Goal: Transaction & Acquisition: Purchase product/service

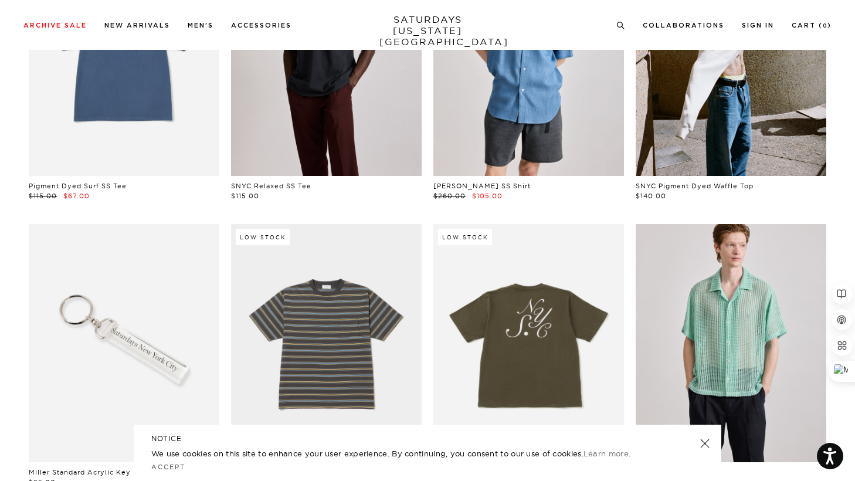
scroll to position [2278, 0]
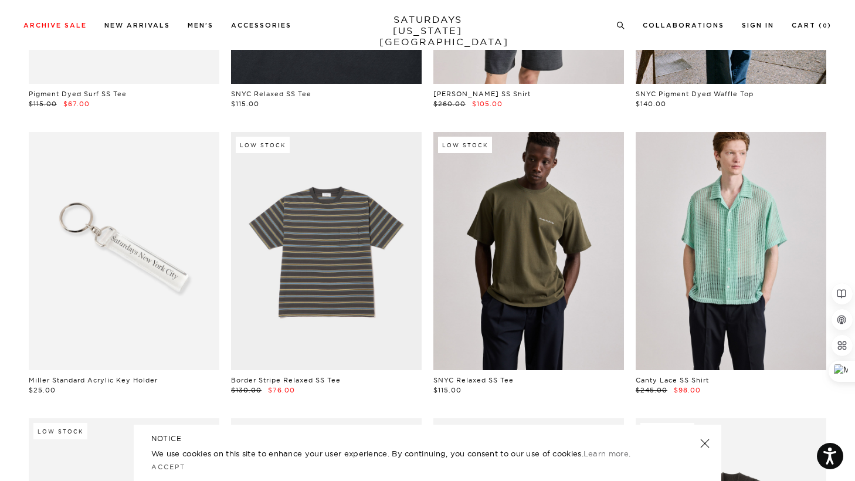
click at [543, 259] on link at bounding box center [528, 251] width 191 height 238
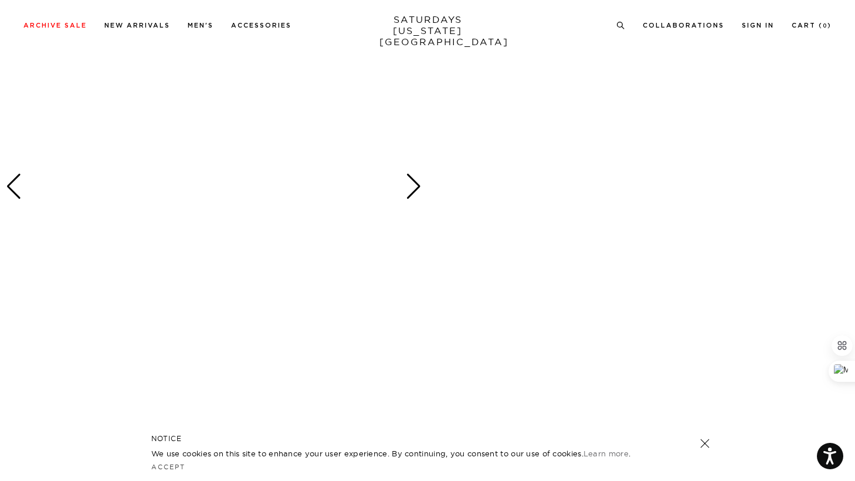
scroll to position [1741, 0]
click at [413, 183] on div "Next slide" at bounding box center [414, 188] width 16 height 26
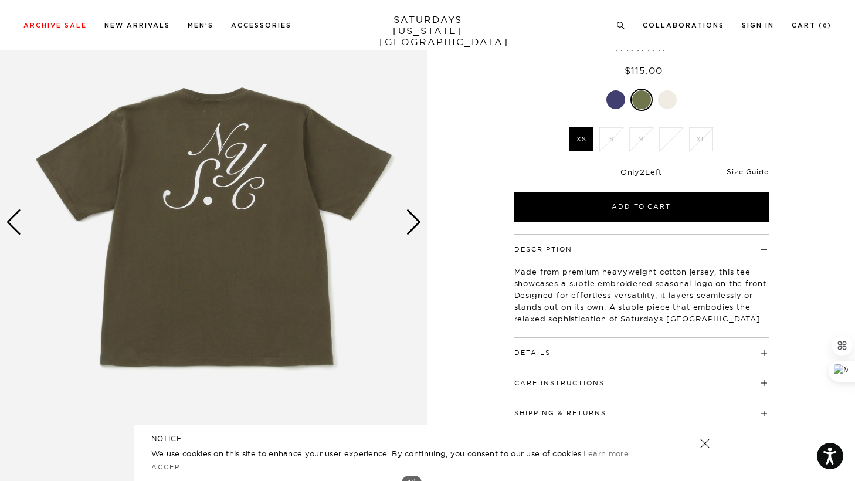
scroll to position [87, 0]
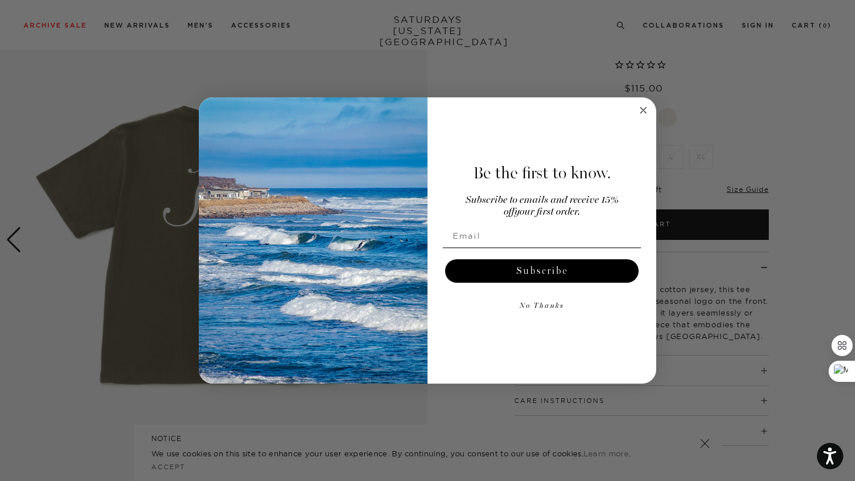
click at [642, 107] on circle "Close dialog" at bounding box center [643, 110] width 13 height 13
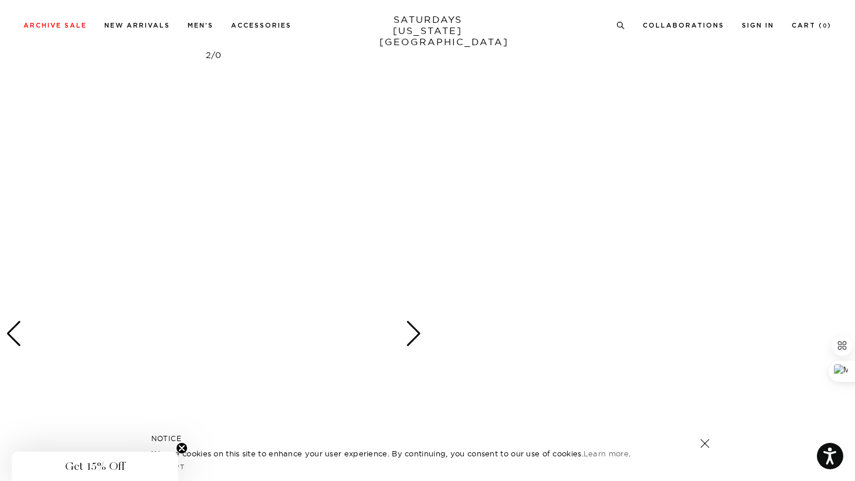
scroll to position [2274, 0]
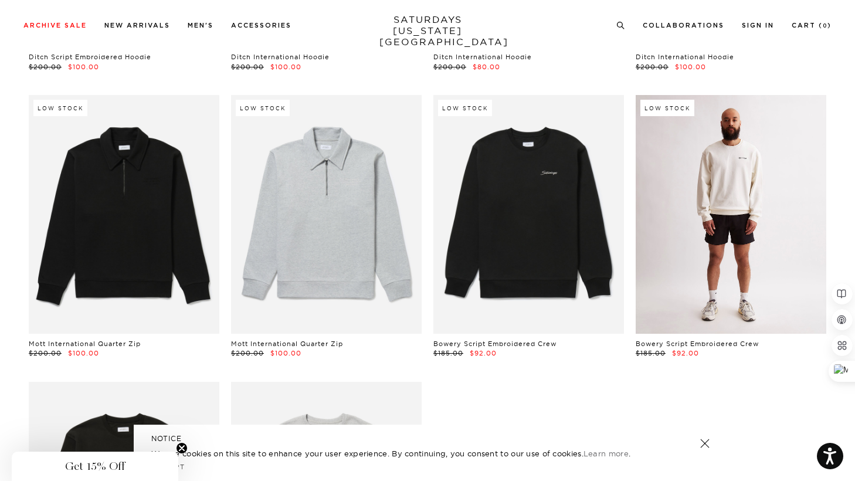
scroll to position [9469, 0]
